Goal: Navigation & Orientation: Find specific page/section

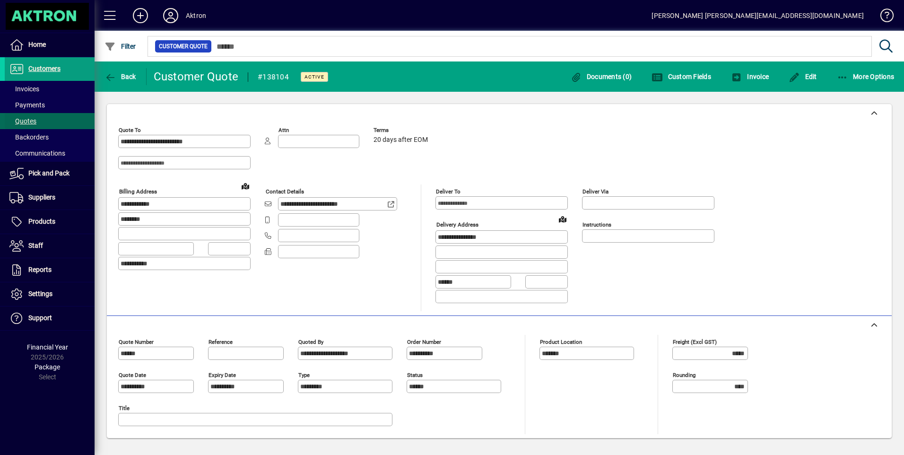
scroll to position [122, 0]
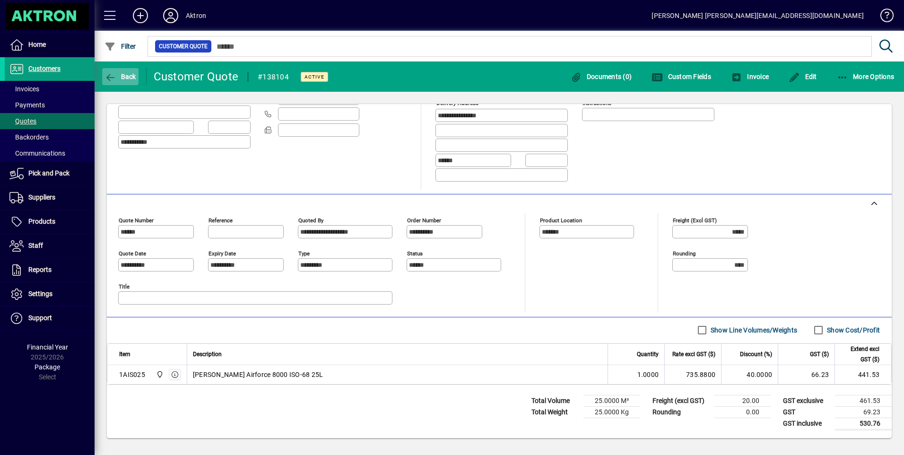
click at [116, 77] on span "Back" at bounding box center [120, 77] width 32 height 8
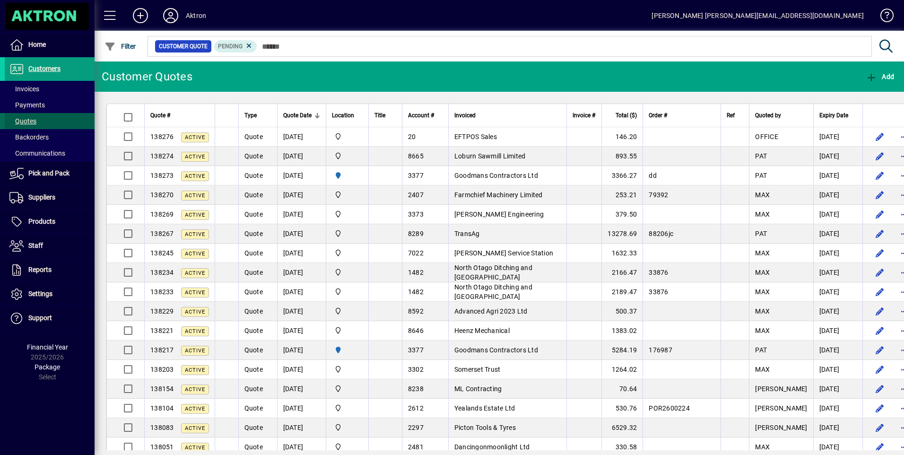
click at [27, 122] on span "Quotes" at bounding box center [22, 121] width 27 height 8
click at [45, 67] on span "Customers" at bounding box center [44, 69] width 32 height 8
